Goal: Navigation & Orientation: Find specific page/section

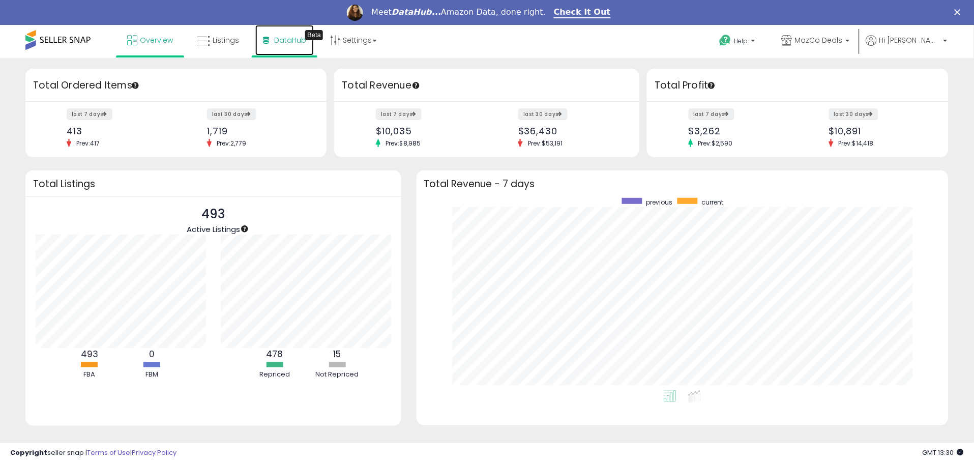
click at [293, 41] on span "DataHub" at bounding box center [290, 40] width 32 height 10
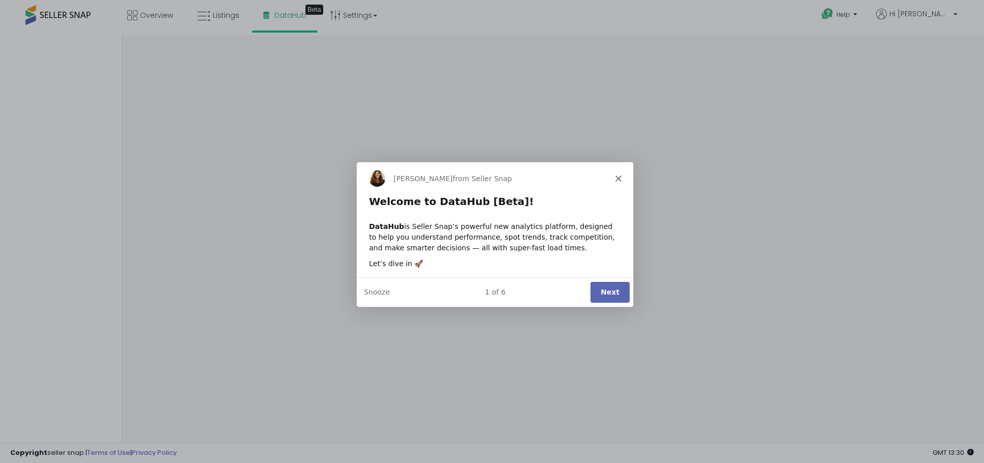
click at [616, 292] on button "Next" at bounding box center [608, 291] width 39 height 21
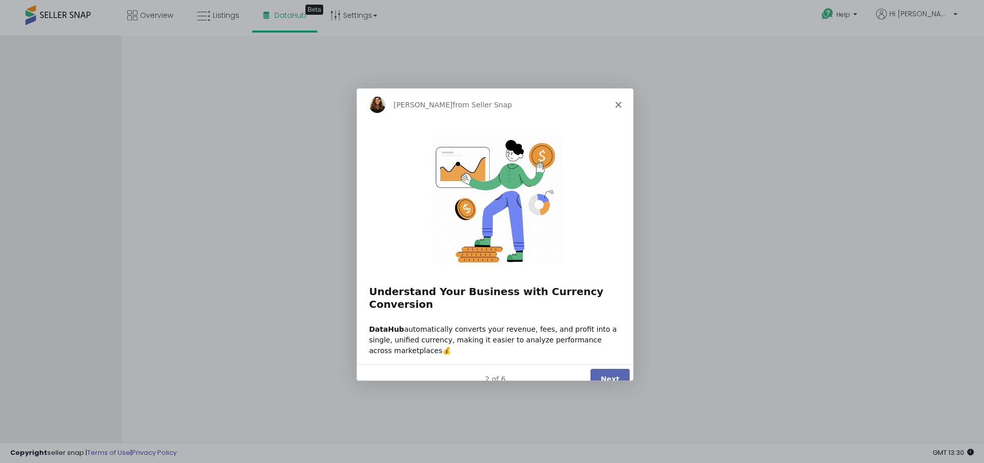
click at [613, 368] on button "Next" at bounding box center [608, 378] width 39 height 21
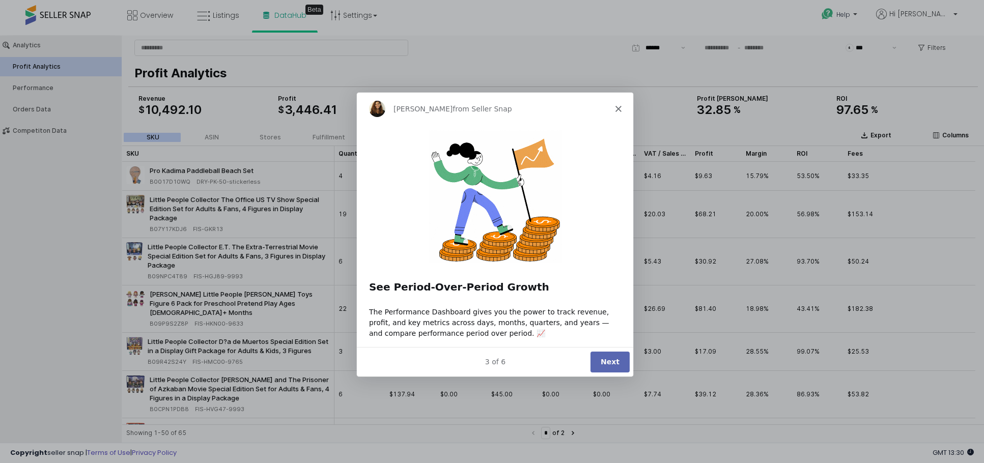
click at [602, 358] on button "Next" at bounding box center [608, 361] width 39 height 21
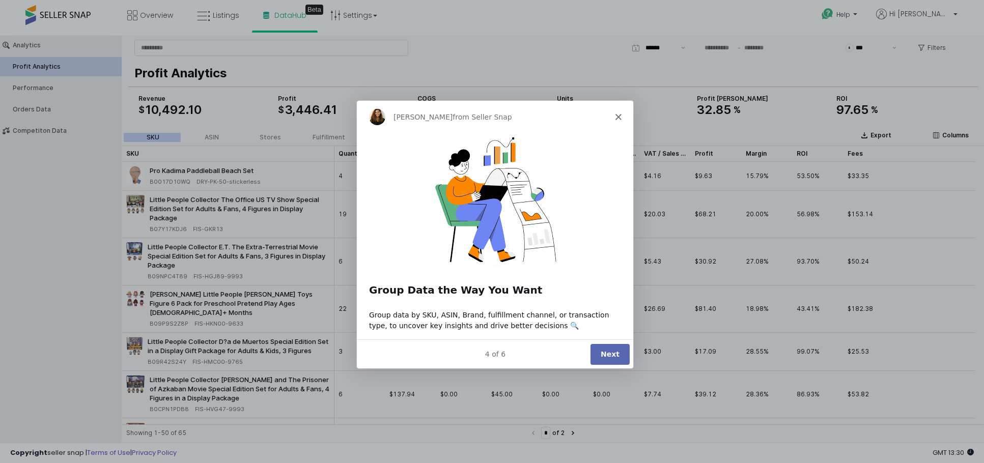
click at [598, 350] on button "Next" at bounding box center [608, 353] width 39 height 21
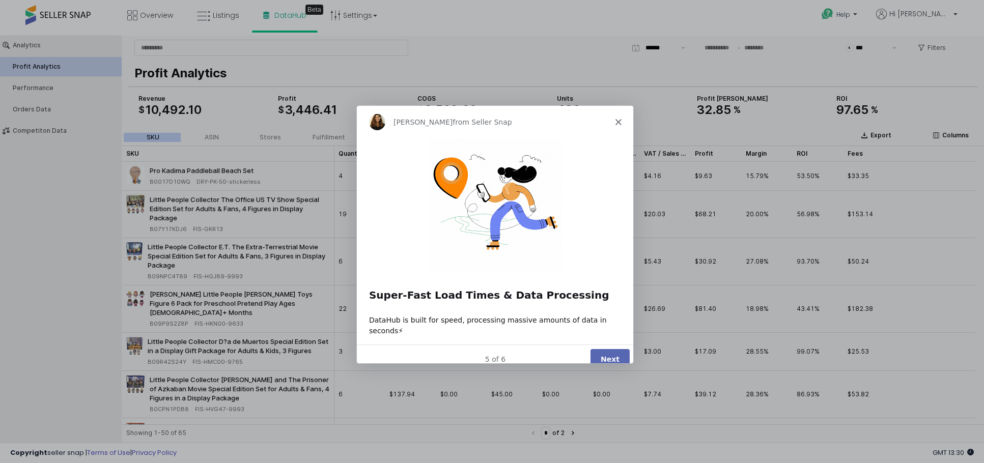
click at [607, 352] on button "Next" at bounding box center [608, 359] width 39 height 21
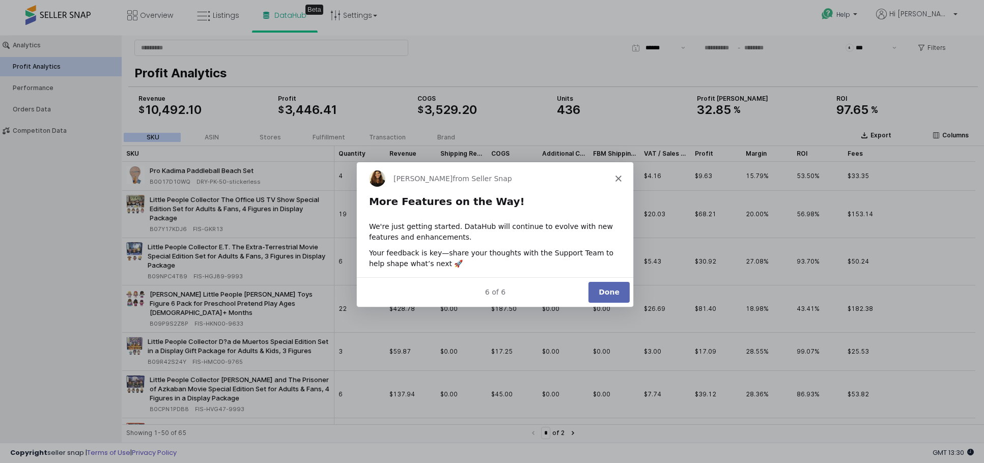
click at [608, 292] on button "Done" at bounding box center [607, 291] width 41 height 21
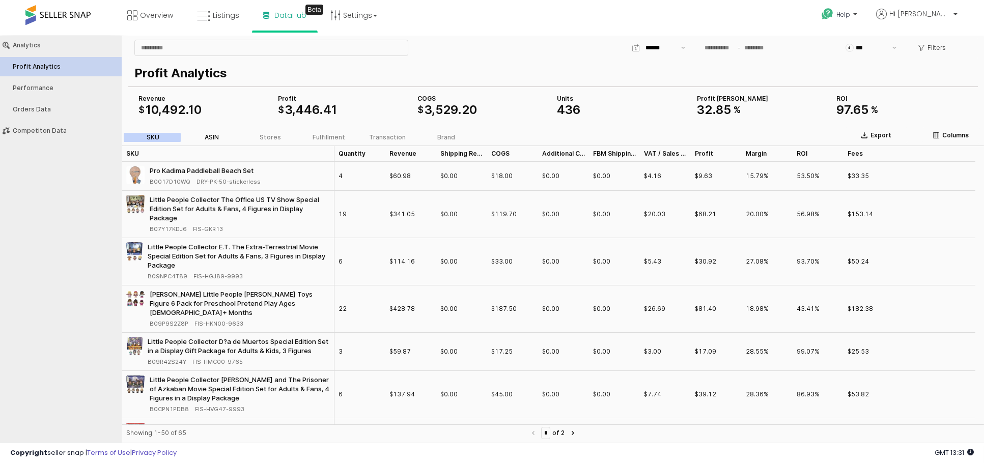
click at [217, 133] on label "ASIN" at bounding box center [211, 137] width 59 height 9
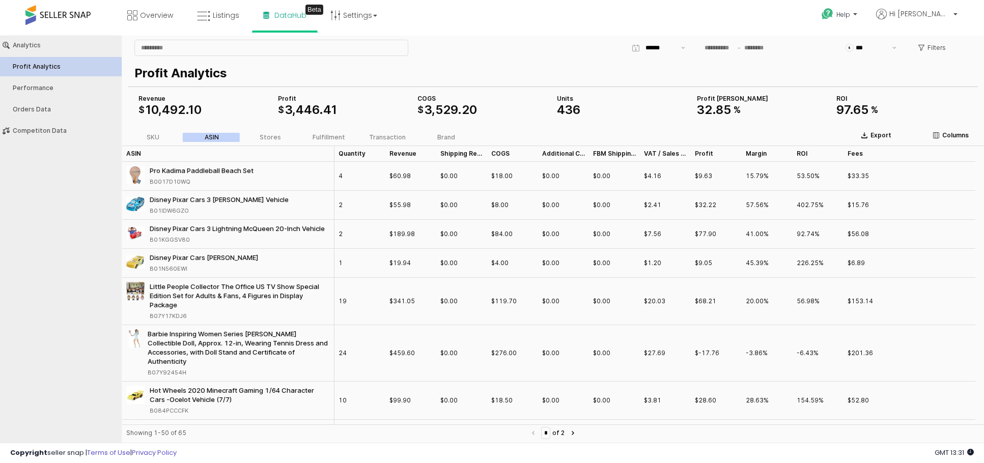
click at [190, 412] on div "B084PCCCFK" at bounding box center [240, 410] width 180 height 9
click at [192, 399] on div "Hot Wheels 2020 Minecraft Gaming 1/64 Character Cars -Ocelot Vehicle (7/7)" at bounding box center [240, 395] width 180 height 18
click at [202, 397] on div "Hot Wheels 2020 Minecraft Gaming 1/64 Character Cars -Ocelot Vehicle (7/7)" at bounding box center [240, 395] width 180 height 18
click at [199, 397] on div "Hot Wheels 2020 Minecraft Gaming 1/64 Character Cars -Ocelot Vehicle (7/7)" at bounding box center [240, 395] width 180 height 18
click at [954, 136] on p "Columns" at bounding box center [955, 135] width 26 height 8
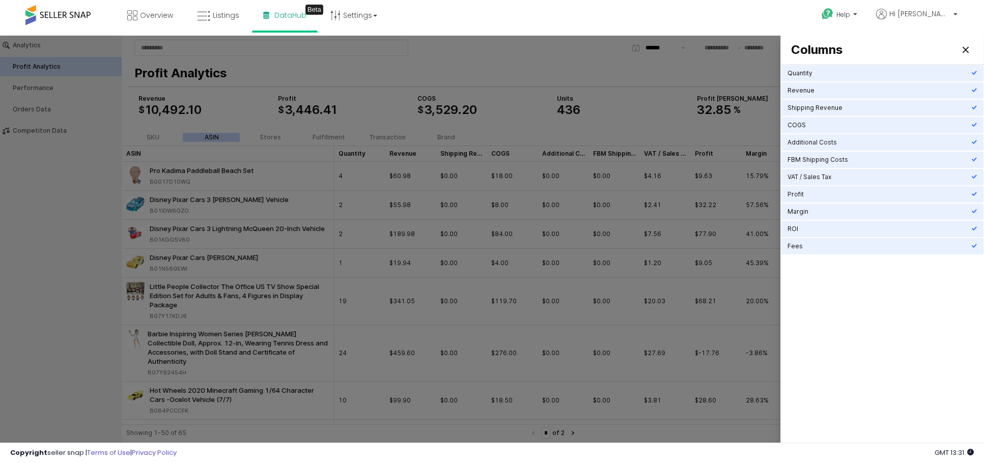
click at [374, 67] on div at bounding box center [492, 241] width 984 height 411
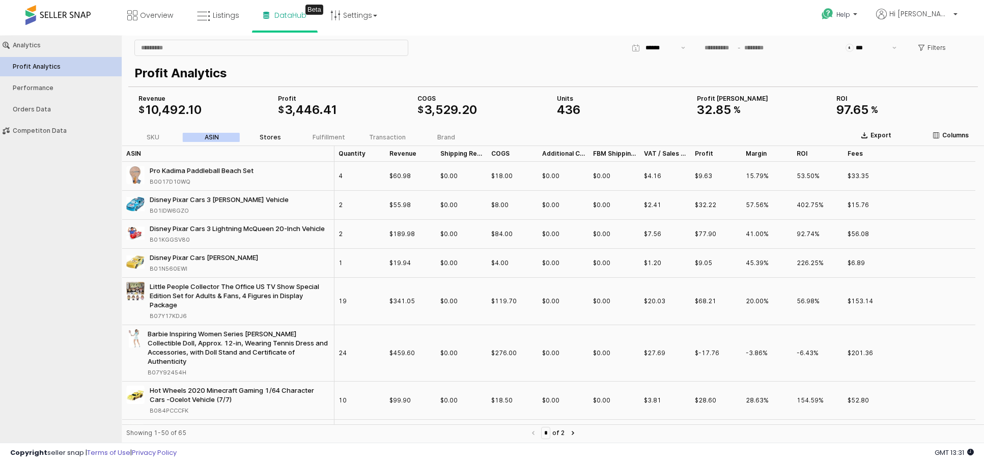
click at [270, 140] on div "Stores" at bounding box center [269, 137] width 21 height 7
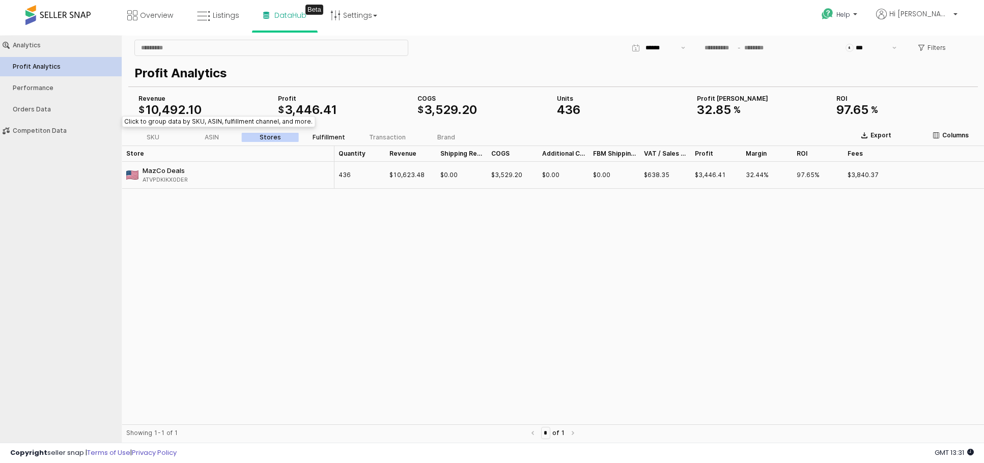
click at [311, 136] on label "Fulfillment" at bounding box center [329, 137] width 59 height 9
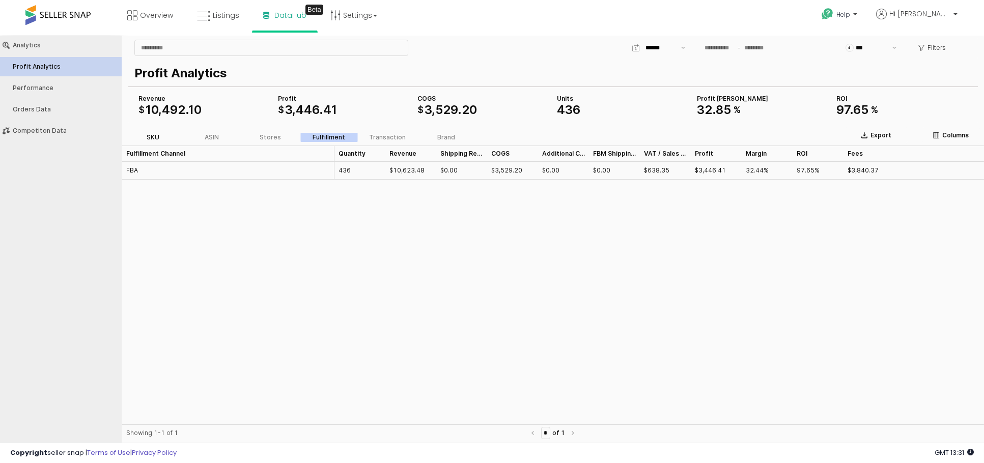
click at [154, 140] on div "SKU" at bounding box center [153, 137] width 13 height 7
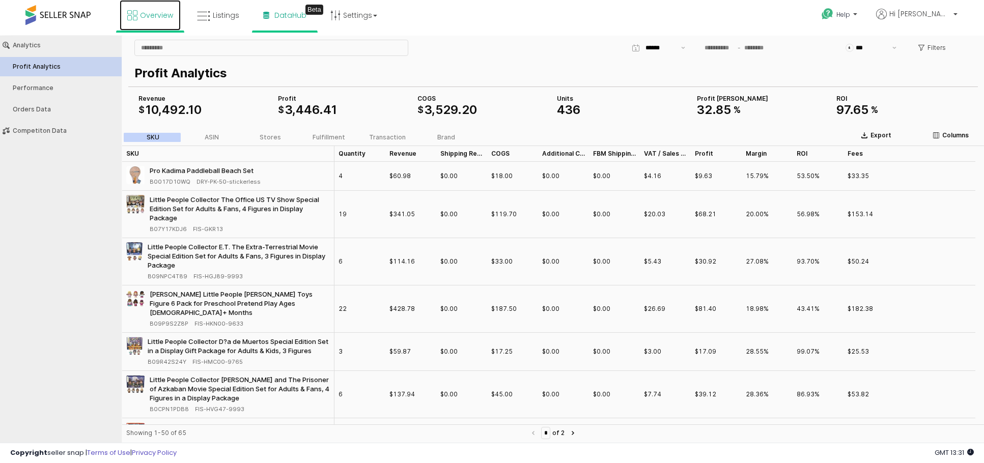
click at [150, 17] on span "Overview" at bounding box center [156, 15] width 33 height 10
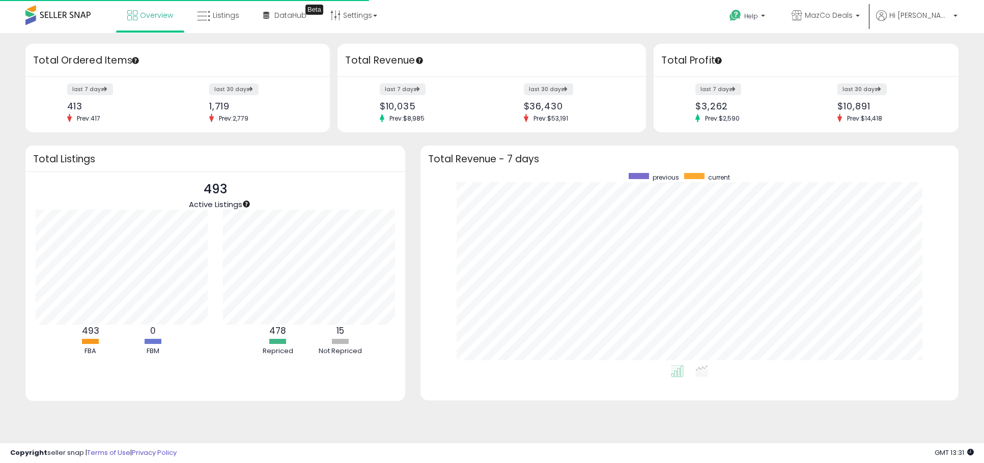
scroll to position [192, 517]
